Goal: Transaction & Acquisition: Purchase product/service

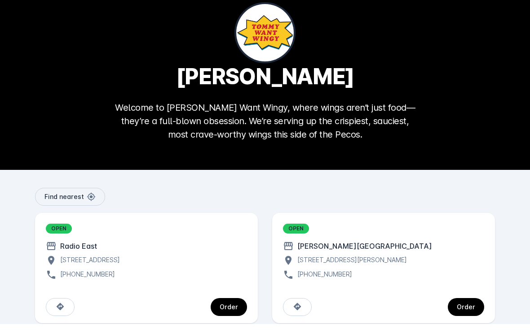
scroll to position [15, 0]
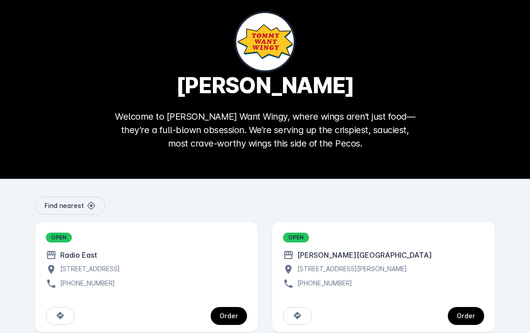
click at [224, 320] on span "continue" at bounding box center [228, 317] width 36 height 22
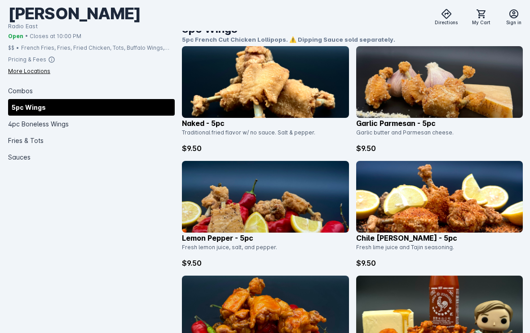
scroll to position [378, 0]
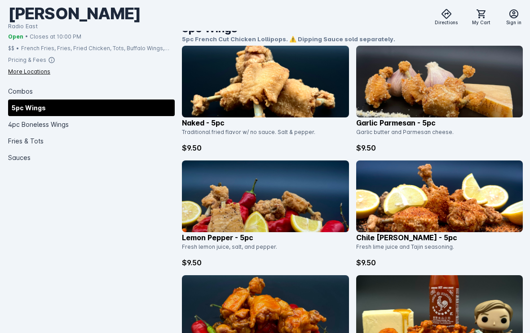
click at [481, 264] on p "$9.50" at bounding box center [439, 263] width 166 height 11
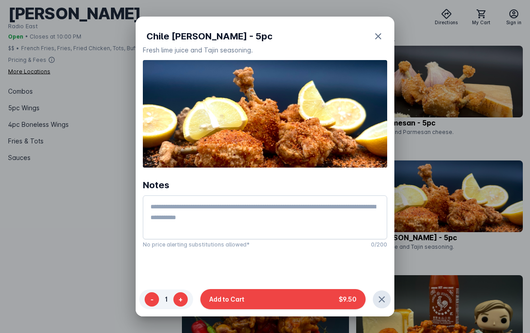
scroll to position [0, 0]
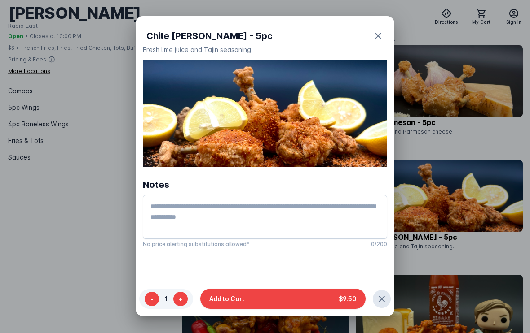
click at [376, 31] on icon "button" at bounding box center [377, 36] width 11 height 11
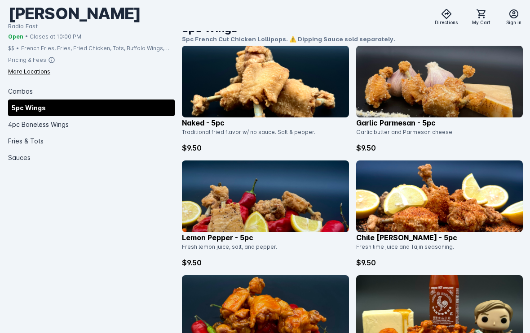
scroll to position [377, 0]
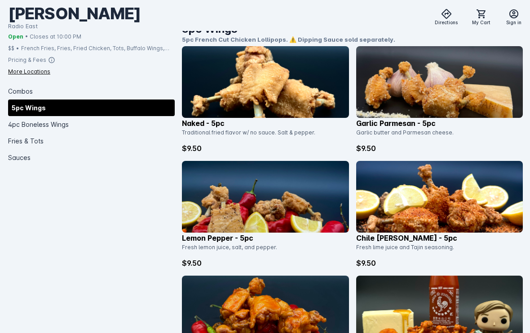
click at [437, 204] on img at bounding box center [439, 197] width 166 height 72
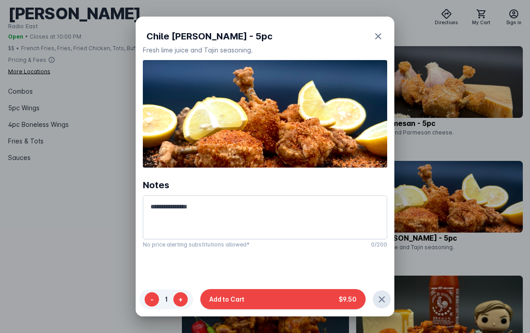
scroll to position [0, 0]
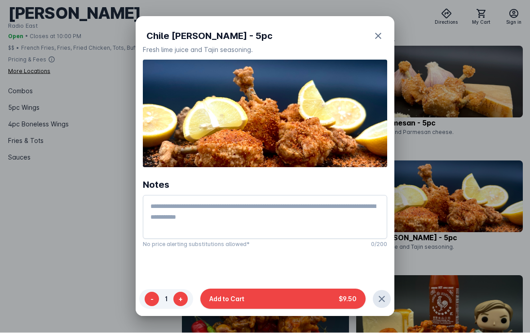
click at [375, 31] on icon "button" at bounding box center [377, 36] width 11 height 11
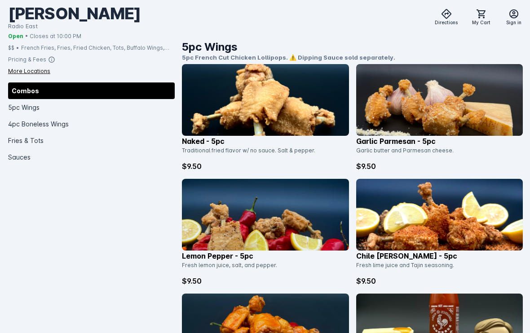
scroll to position [358, 0]
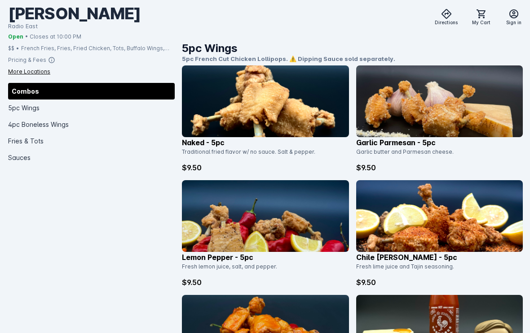
click at [442, 226] on img at bounding box center [439, 216] width 166 height 72
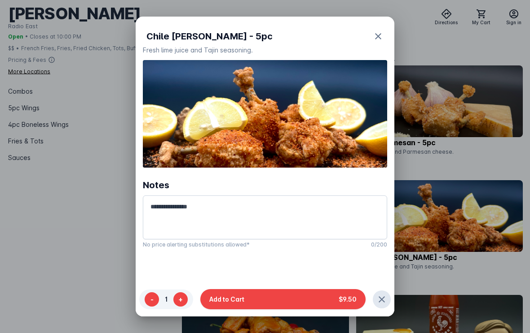
scroll to position [0, 0]
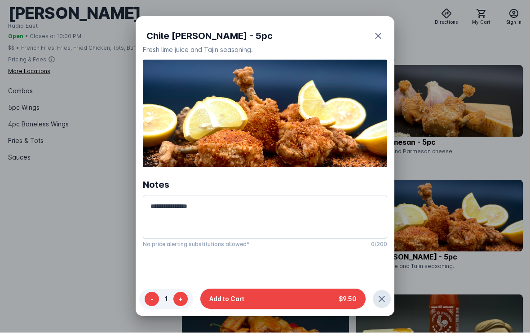
click at [375, 31] on icon "button" at bounding box center [377, 36] width 11 height 11
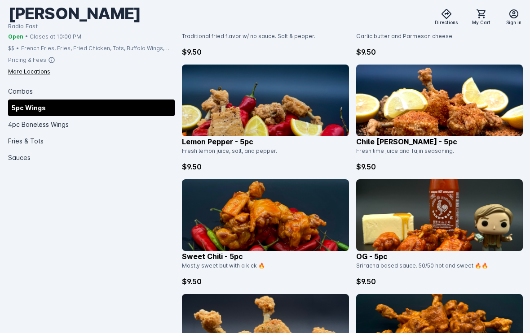
scroll to position [475, 0]
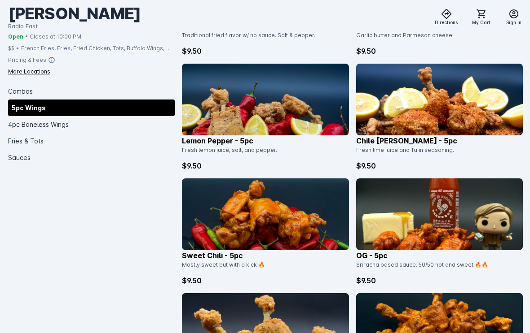
click at [436, 105] on img at bounding box center [439, 100] width 166 height 72
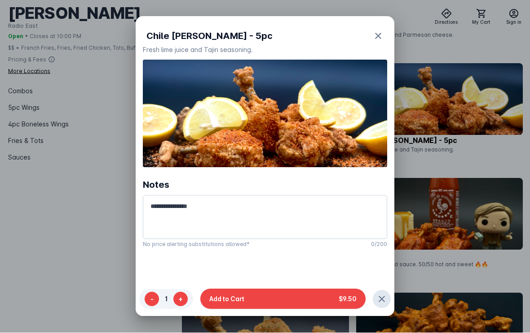
click at [325, 306] on button "Add to Cart $9.50" at bounding box center [282, 299] width 165 height 20
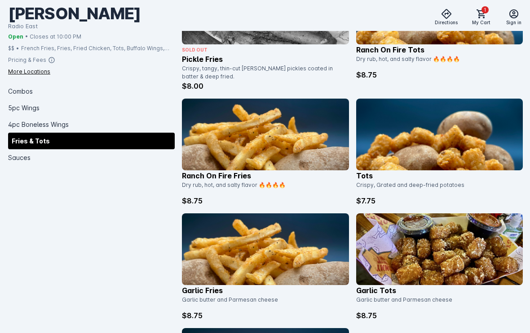
scroll to position [1664, 0]
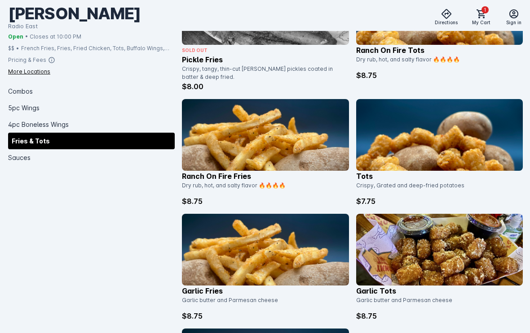
click at [482, 138] on img at bounding box center [439, 135] width 166 height 72
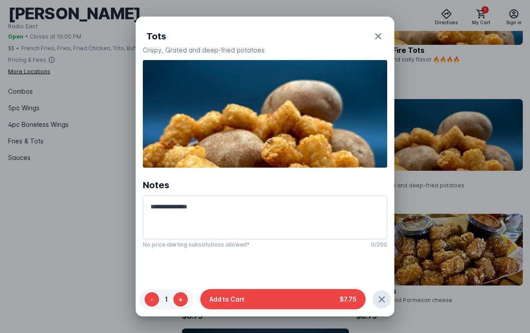
scroll to position [0, 0]
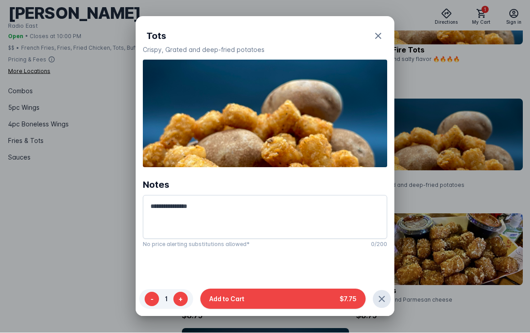
click at [324, 305] on button "Add to Cart $7.75" at bounding box center [282, 299] width 165 height 20
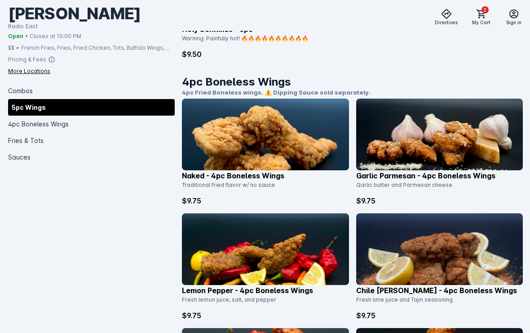
scroll to position [931, 0]
click at [423, 268] on img at bounding box center [439, 250] width 166 height 72
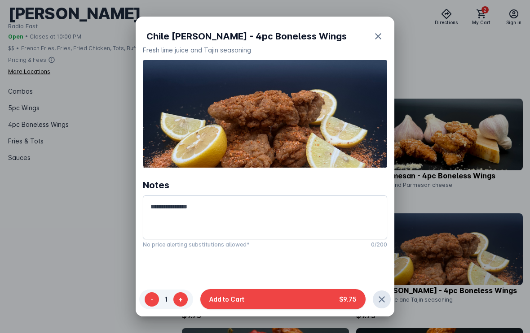
scroll to position [0, 0]
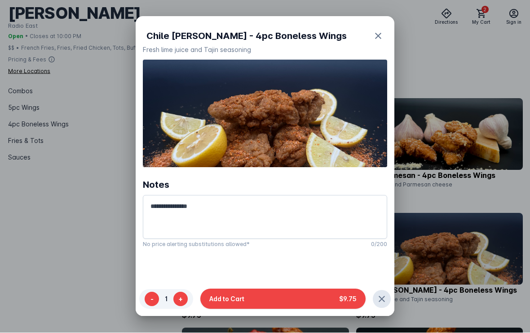
click at [317, 302] on button "Add to Cart $9.75" at bounding box center [282, 299] width 165 height 20
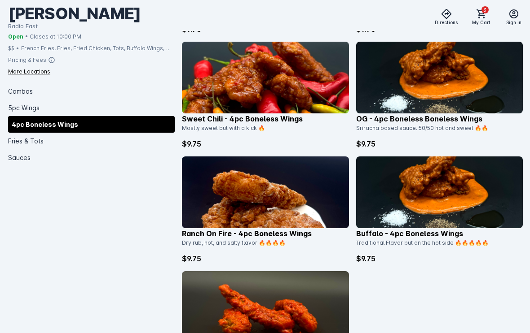
scroll to position [1214, 0]
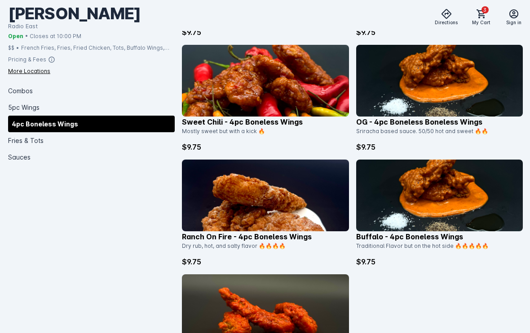
click at [229, 90] on img at bounding box center [265, 81] width 166 height 72
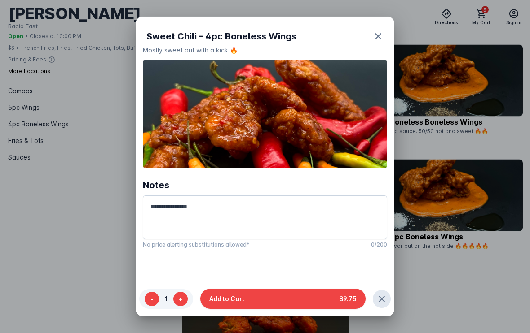
scroll to position [0, 0]
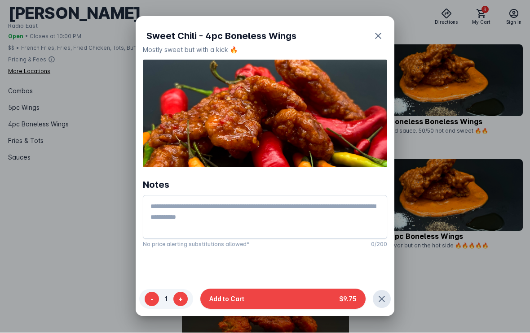
click at [238, 297] on button "Add to Cart $9.75" at bounding box center [282, 299] width 165 height 20
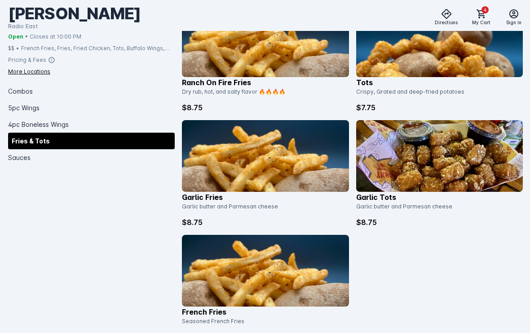
scroll to position [1759, 0]
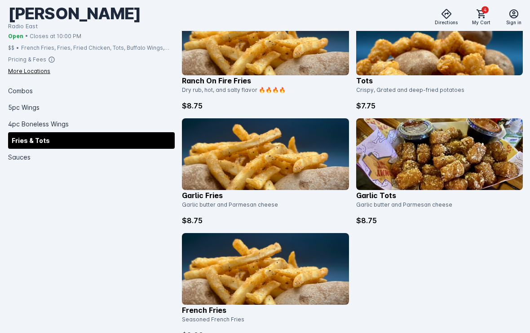
click at [315, 155] on img at bounding box center [265, 155] width 166 height 72
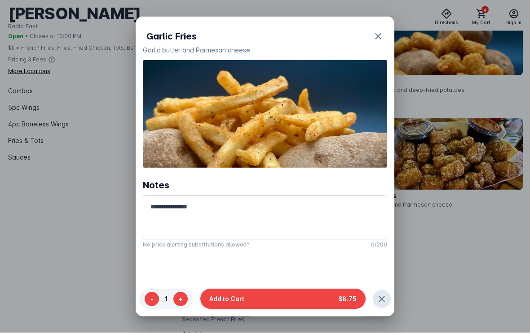
scroll to position [0, 0]
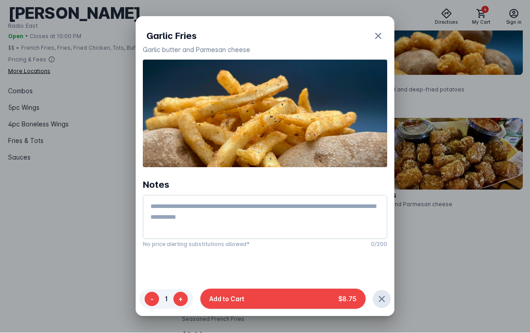
click at [320, 302] on button "Add to Cart $8.75" at bounding box center [282, 299] width 165 height 20
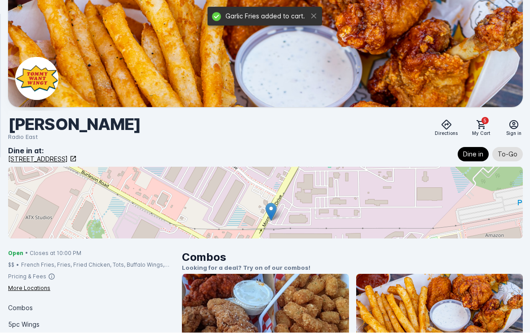
scroll to position [1759, 0]
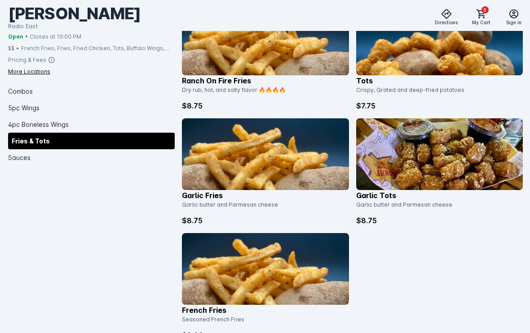
click at [476, 13] on icon at bounding box center [481, 14] width 11 height 11
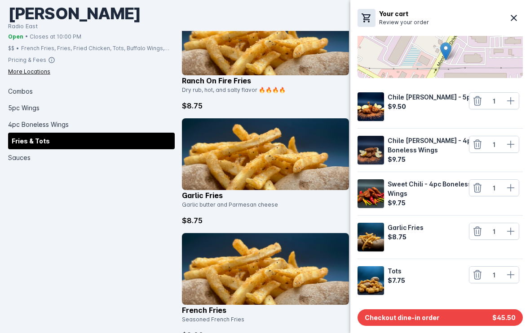
scroll to position [70, 0]
click at [471, 320] on button "Checkout dine-in order $45.50" at bounding box center [439, 318] width 165 height 17
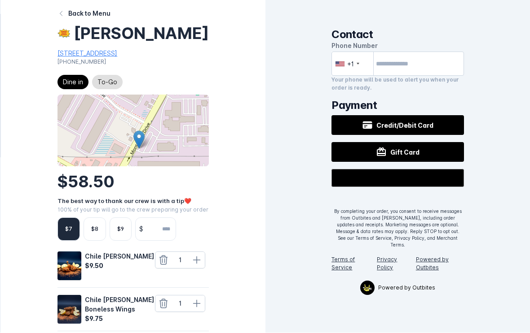
scroll to position [16, 0]
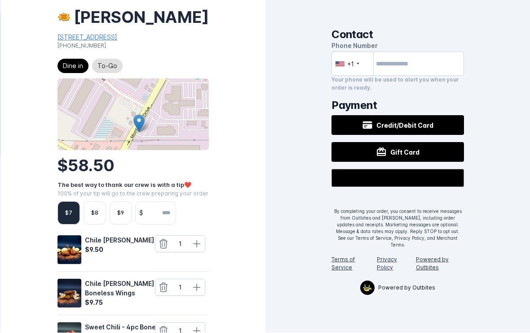
click at [100, 72] on span "To-Go" at bounding box center [107, 66] width 20 height 11
click at [72, 72] on span "Dine in" at bounding box center [73, 66] width 20 height 11
click at [112, 74] on button "To-Go" at bounding box center [107, 66] width 31 height 14
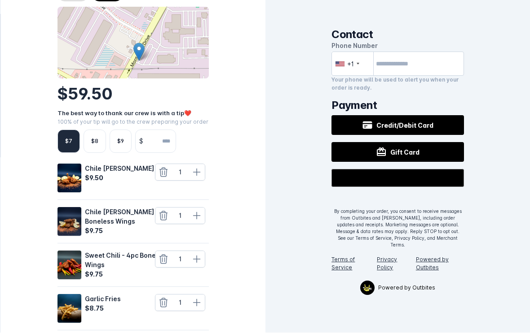
scroll to position [88, 0]
click at [162, 153] on input "number" at bounding box center [161, 141] width 29 height 22
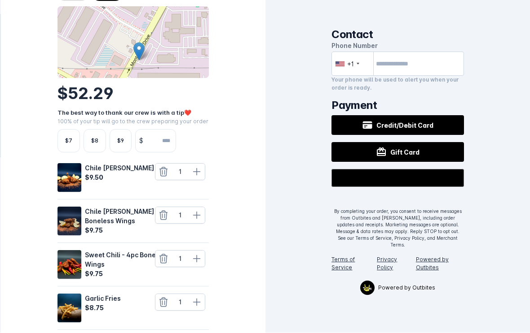
click at [155, 153] on input "number" at bounding box center [161, 141] width 29 height 22
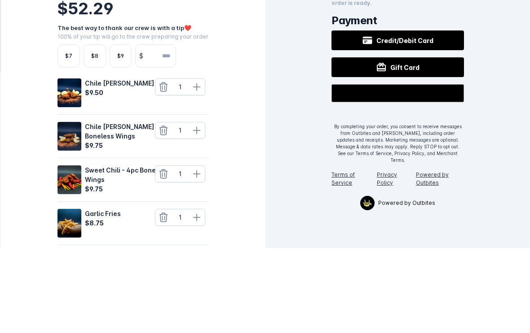
type input "*"
click at [516, 115] on div "Contact Phone Number +1 Your phone will be used to alert you when your order is…" at bounding box center [397, 166] width 264 height 333
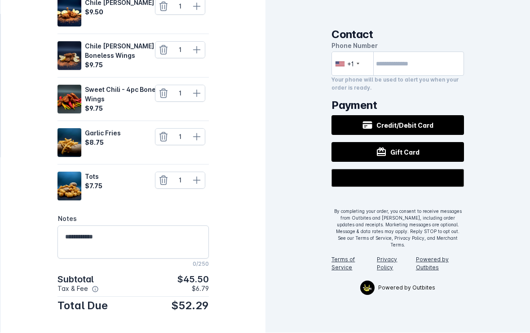
click at [284, 112] on div "Contact Phone Number +1 Your phone will be used to alert you when your order is…" at bounding box center [397, 166] width 264 height 333
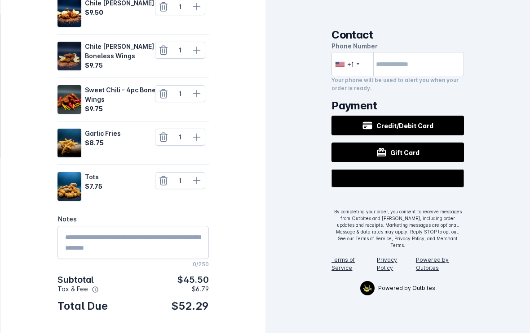
click at [445, 127] on button "Credit/Debit Card" at bounding box center [397, 126] width 132 height 20
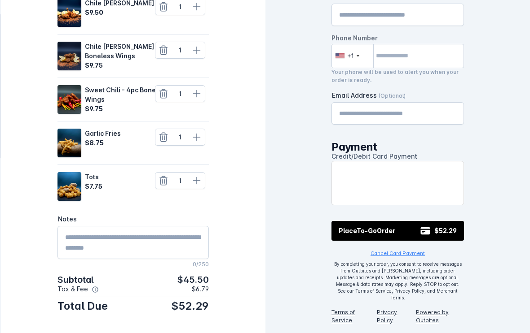
click at [429, 20] on input "Name" at bounding box center [397, 14] width 117 height 11
type input "******"
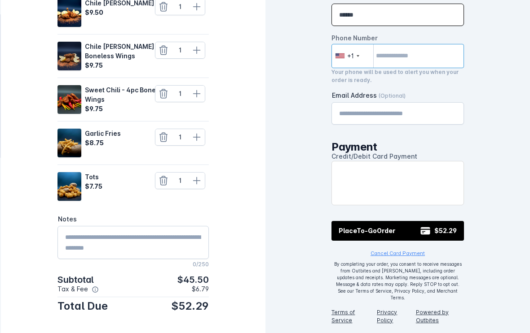
click at [411, 66] on input "tel" at bounding box center [397, 56] width 132 height 24
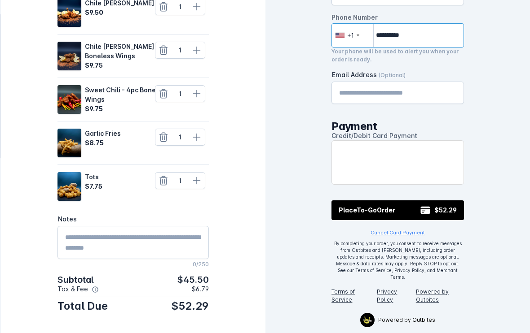
scroll to position [20, 0]
type input "**********"
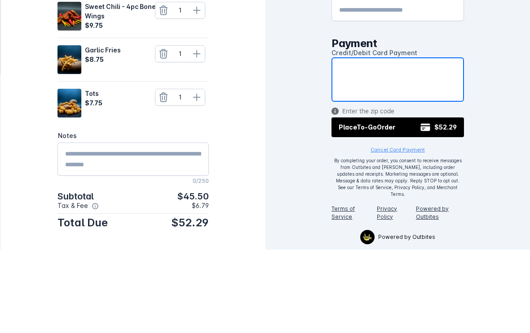
click at [500, 100] on div "**********" at bounding box center [397, 146] width 264 height 333
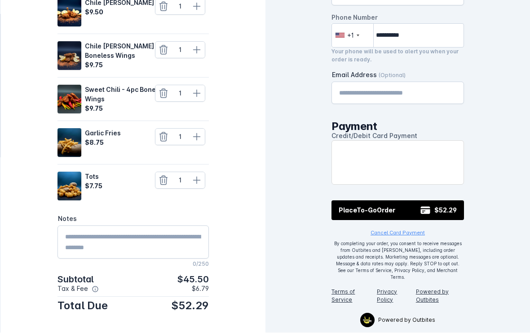
click at [442, 220] on button "Place To-Go Order $52.29" at bounding box center [397, 211] width 132 height 20
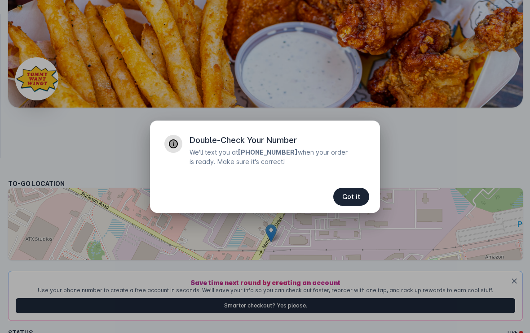
click at [352, 198] on span "Got it" at bounding box center [351, 197] width 18 height 6
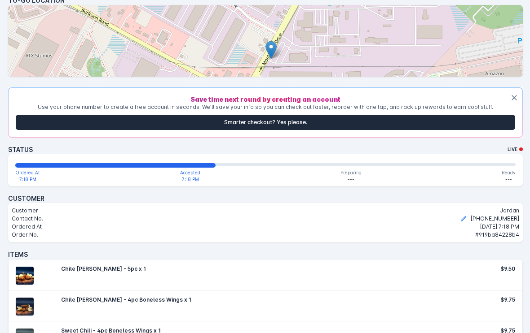
scroll to position [184, 0]
